Goal: Task Accomplishment & Management: Manage account settings

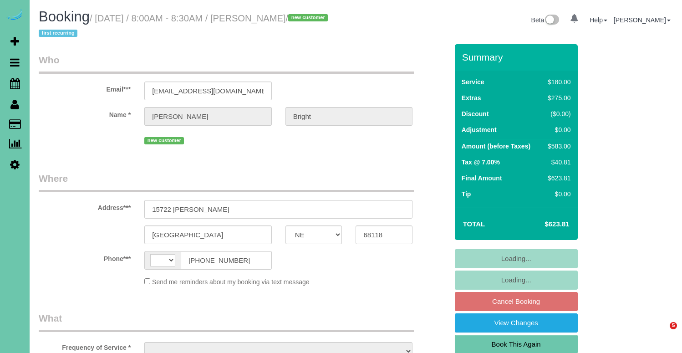
select select "NE"
select select "string:[GEOGRAPHIC_DATA]"
select select "object:702"
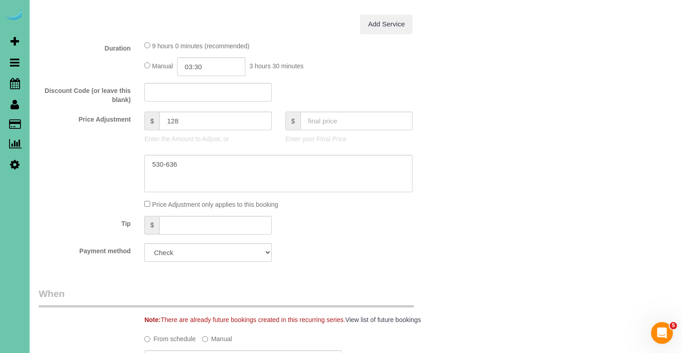
scroll to position [478, 0]
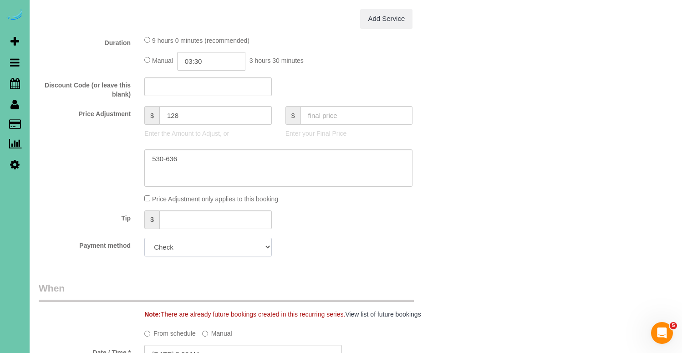
click at [222, 246] on select "Amex - 1008 - 12/2026 (Default) Add Credit Card ─────────────── Cash Check Payp…" at bounding box center [207, 247] width 127 height 19
select select "string:fspay-0b56d4f7-68c4-403e-a626-14f09f6eb201"
click at [144, 238] on select "Amex - 1008 - 12/2026 (Default) Add Credit Card ─────────────── Cash Check Payp…" at bounding box center [207, 247] width 127 height 19
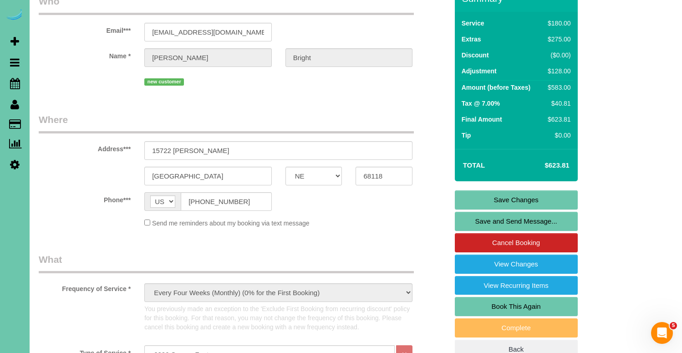
scroll to position [30, 0]
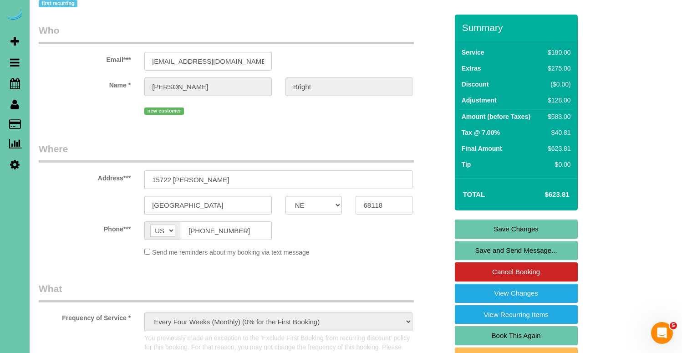
click at [536, 226] on link "Save Changes" at bounding box center [516, 228] width 123 height 19
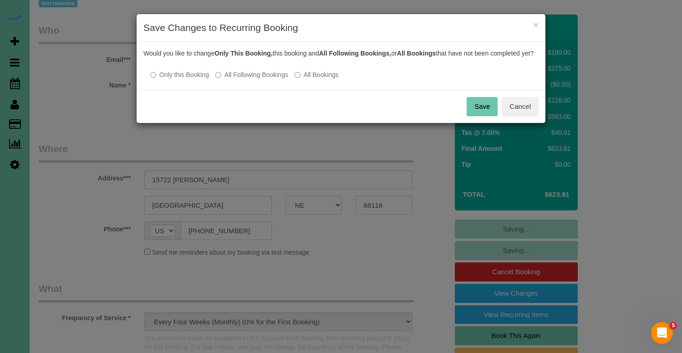
click at [250, 79] on label "All Following Bookings" at bounding box center [251, 74] width 73 height 9
click at [486, 116] on button "Save" at bounding box center [481, 106] width 31 height 19
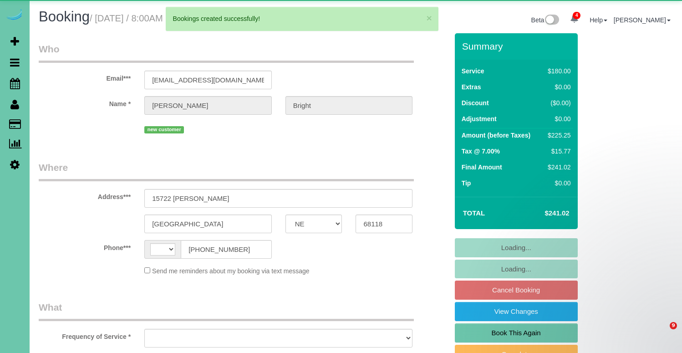
select select "NE"
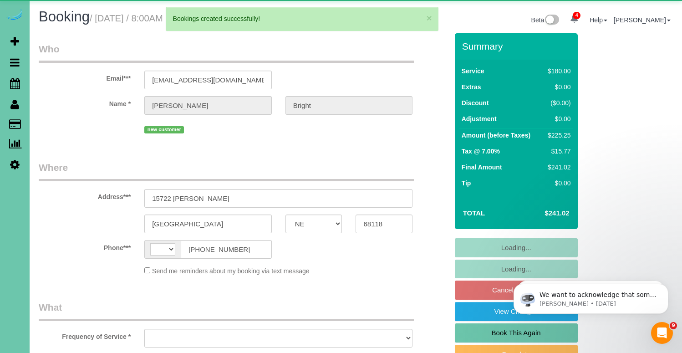
select select "string:[GEOGRAPHIC_DATA]"
select select "object:4641"
select select "string:fspay-0b56d4f7-68c4-403e-a626-14f09f6eb201"
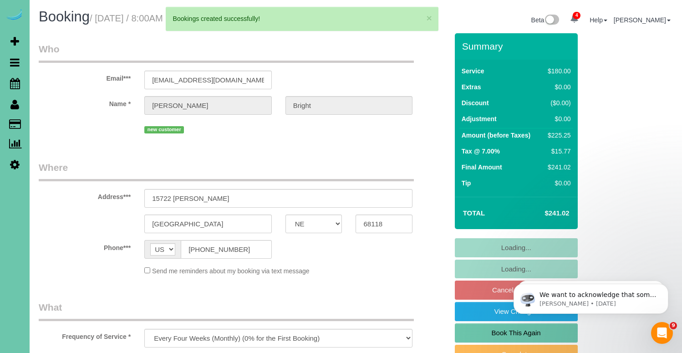
select select "object:4728"
